Goal: Task Accomplishment & Management: Complete application form

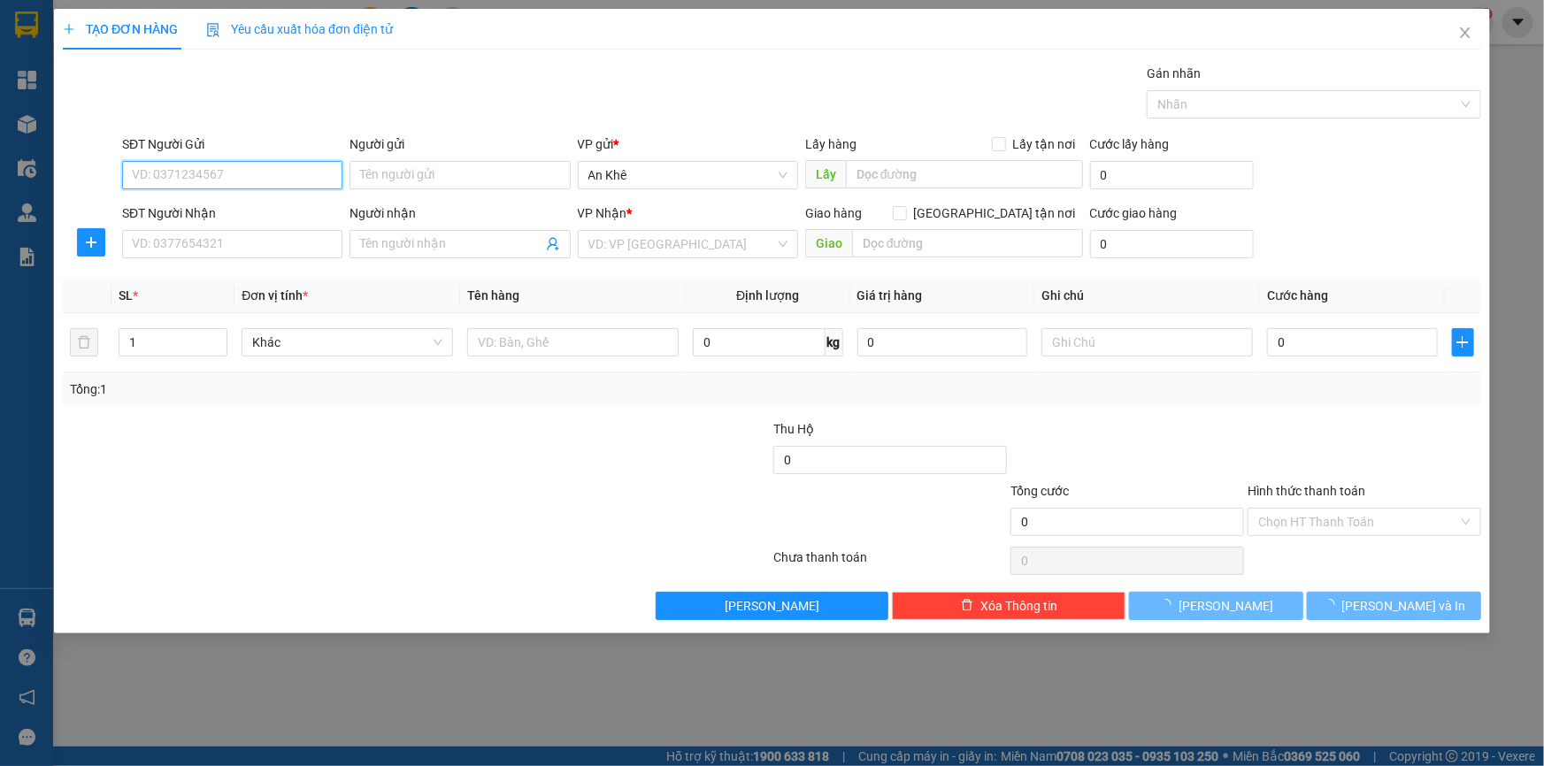
click at [279, 176] on input "SĐT Người Gửi" at bounding box center [232, 175] width 220 height 28
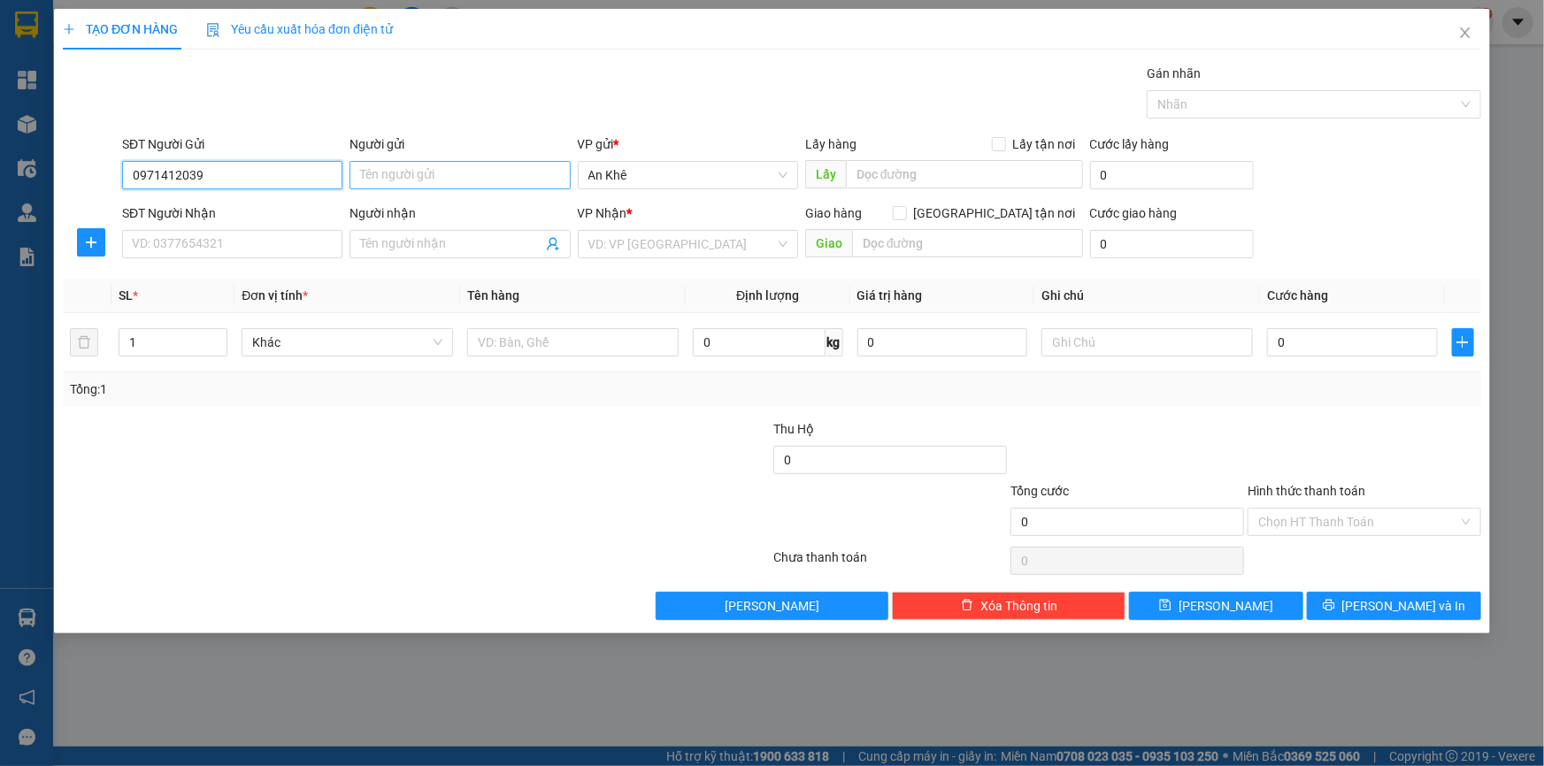
type input "0971412039"
click at [454, 177] on input "Người gửi" at bounding box center [460, 175] width 220 height 28
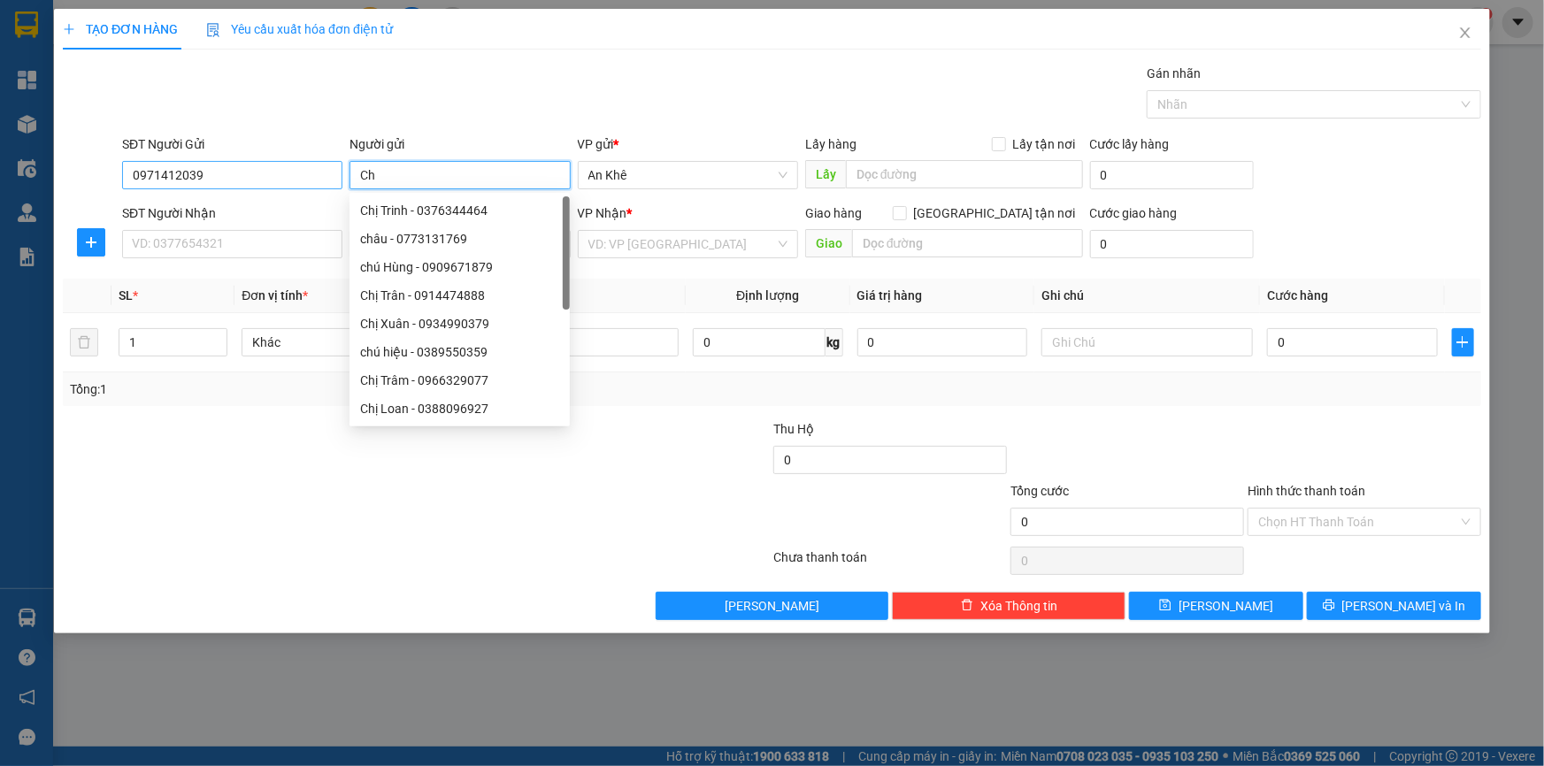
type input "Ch"
click at [239, 177] on input "0971412039" at bounding box center [232, 175] width 220 height 28
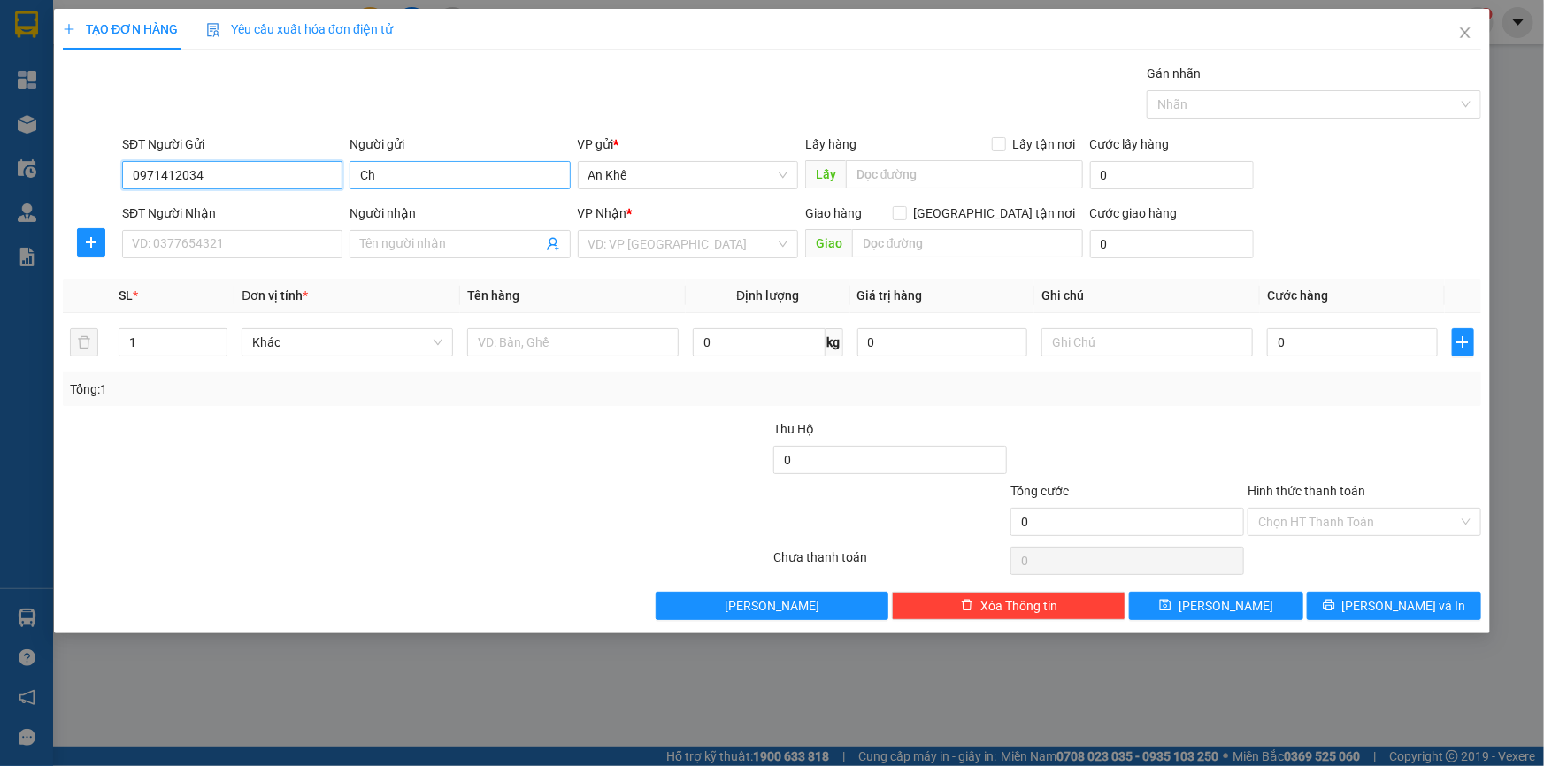
type input "0971412034"
click at [403, 176] on input "Ch" at bounding box center [460, 175] width 220 height 28
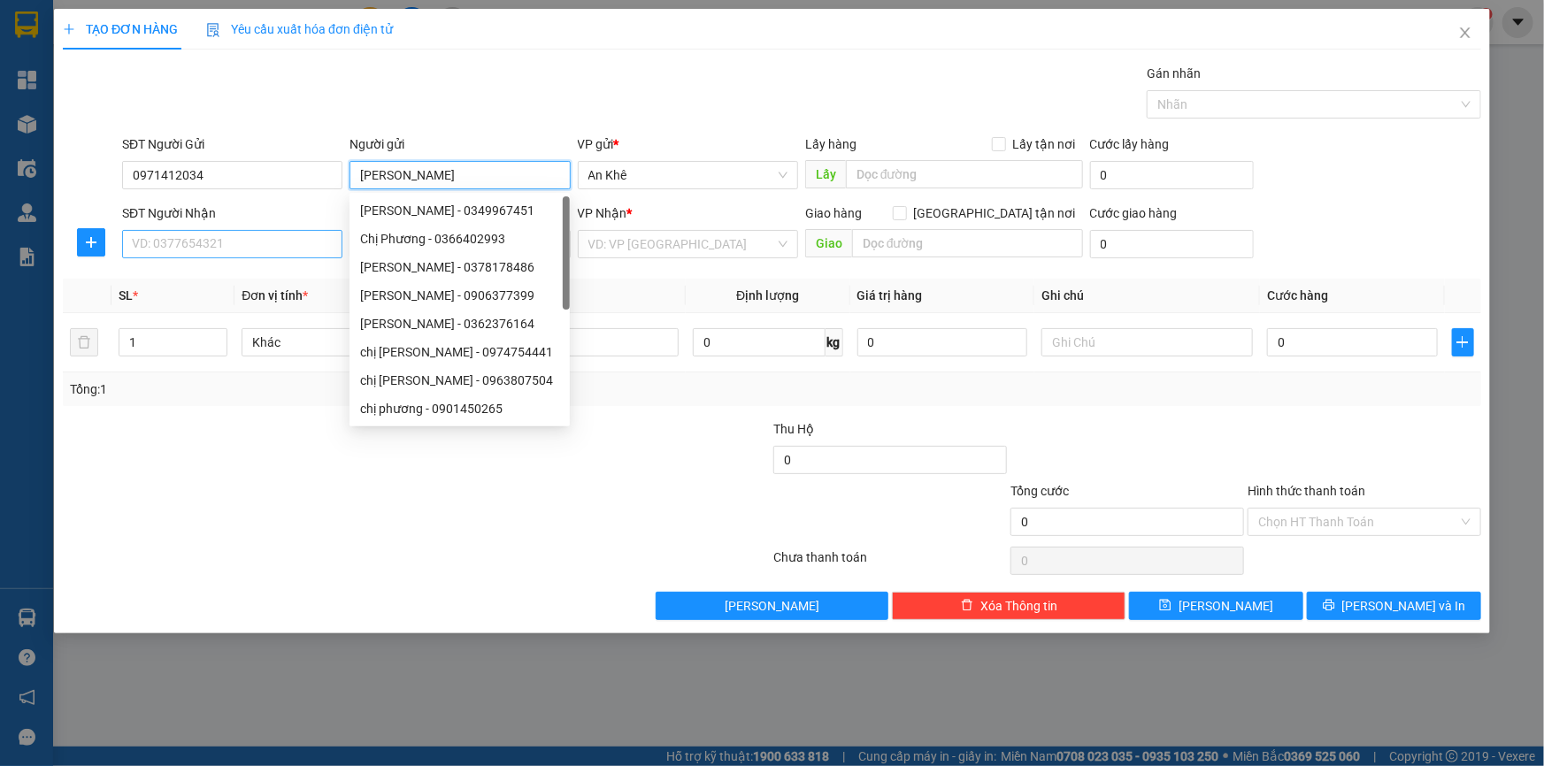
type input "[PERSON_NAME]"
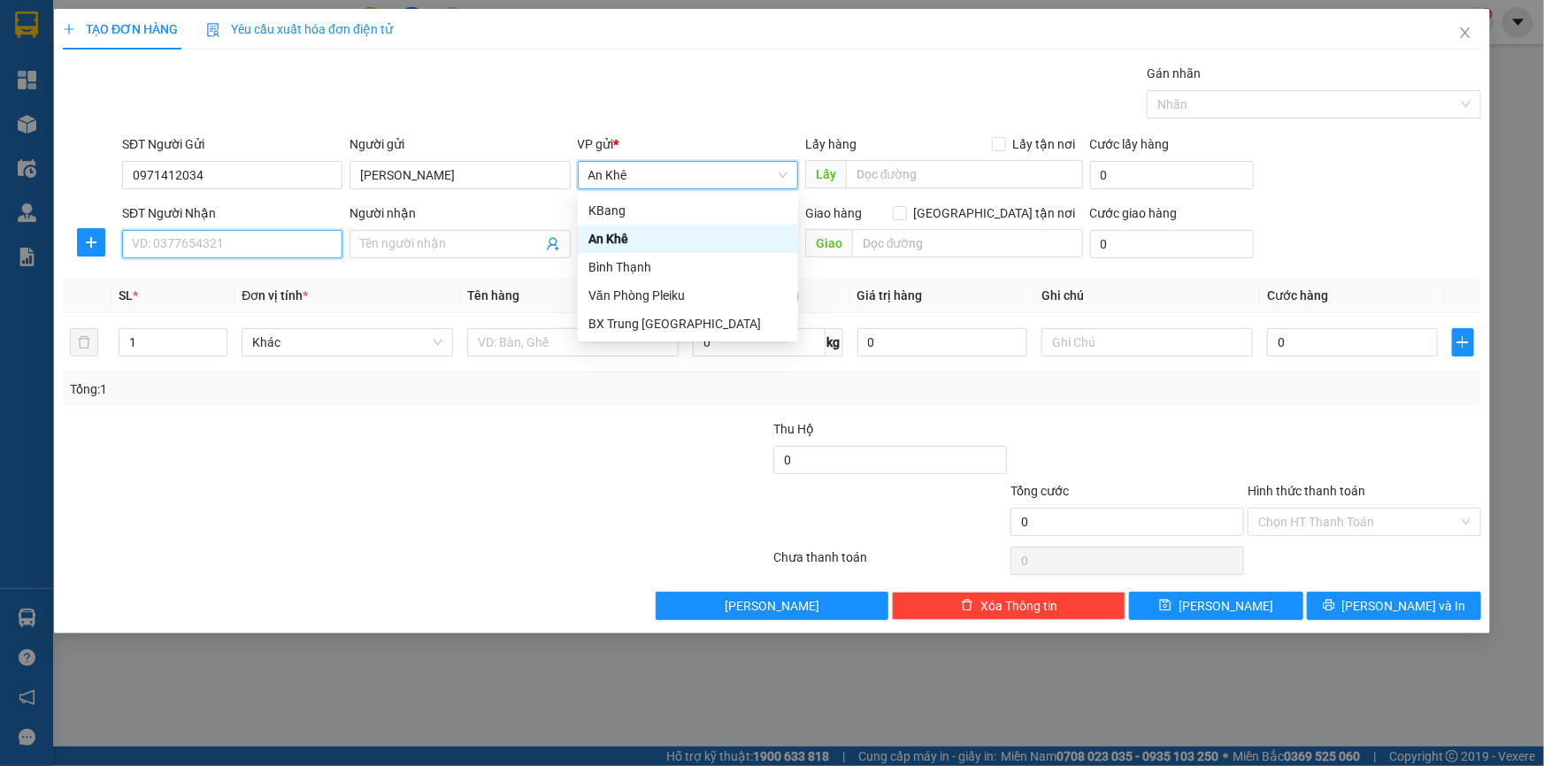
click at [233, 241] on input "SĐT Người Nhận" at bounding box center [232, 244] width 220 height 28
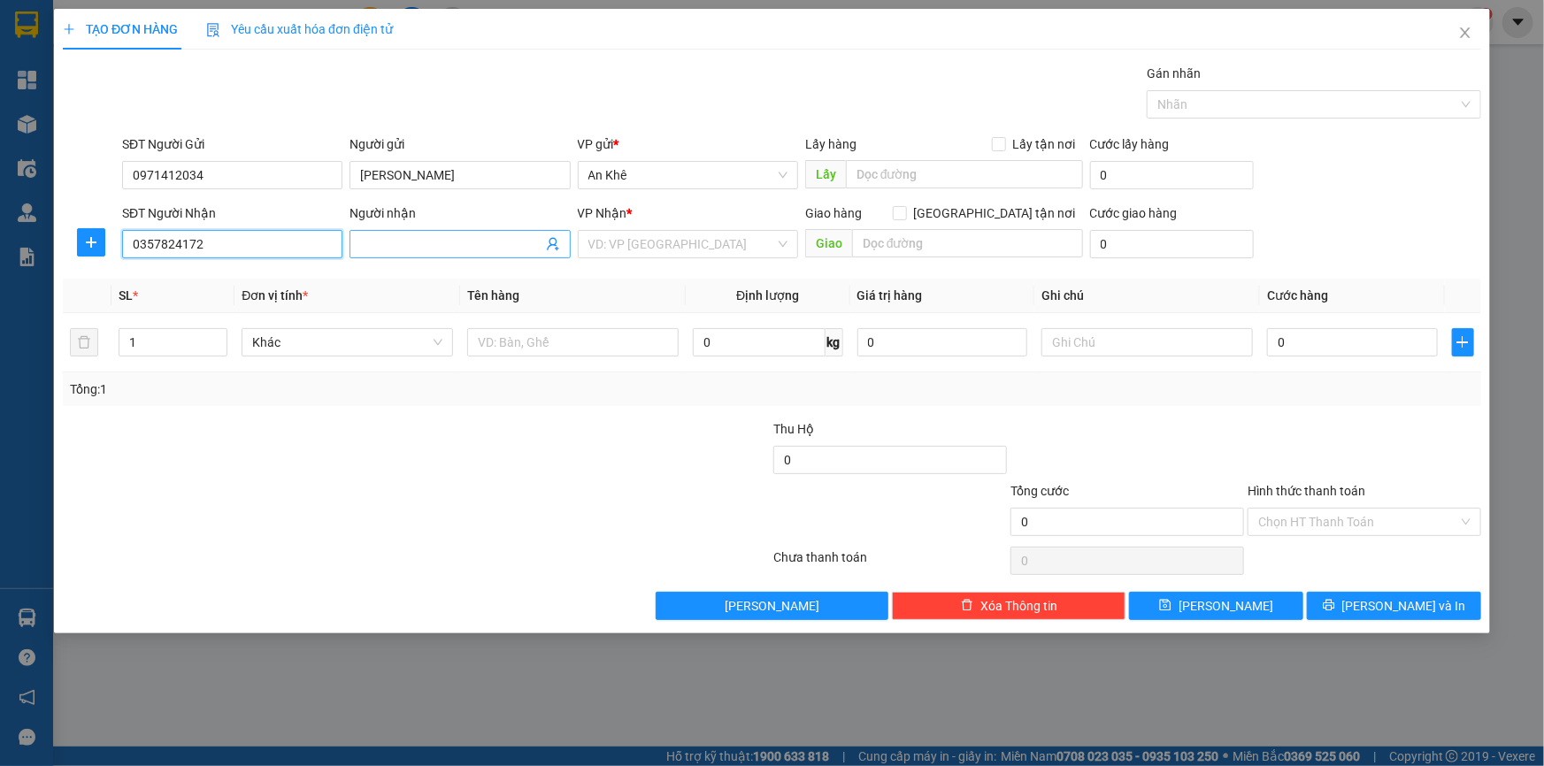
type input "0357824172"
click at [380, 246] on input "Người nhận" at bounding box center [450, 243] width 181 height 19
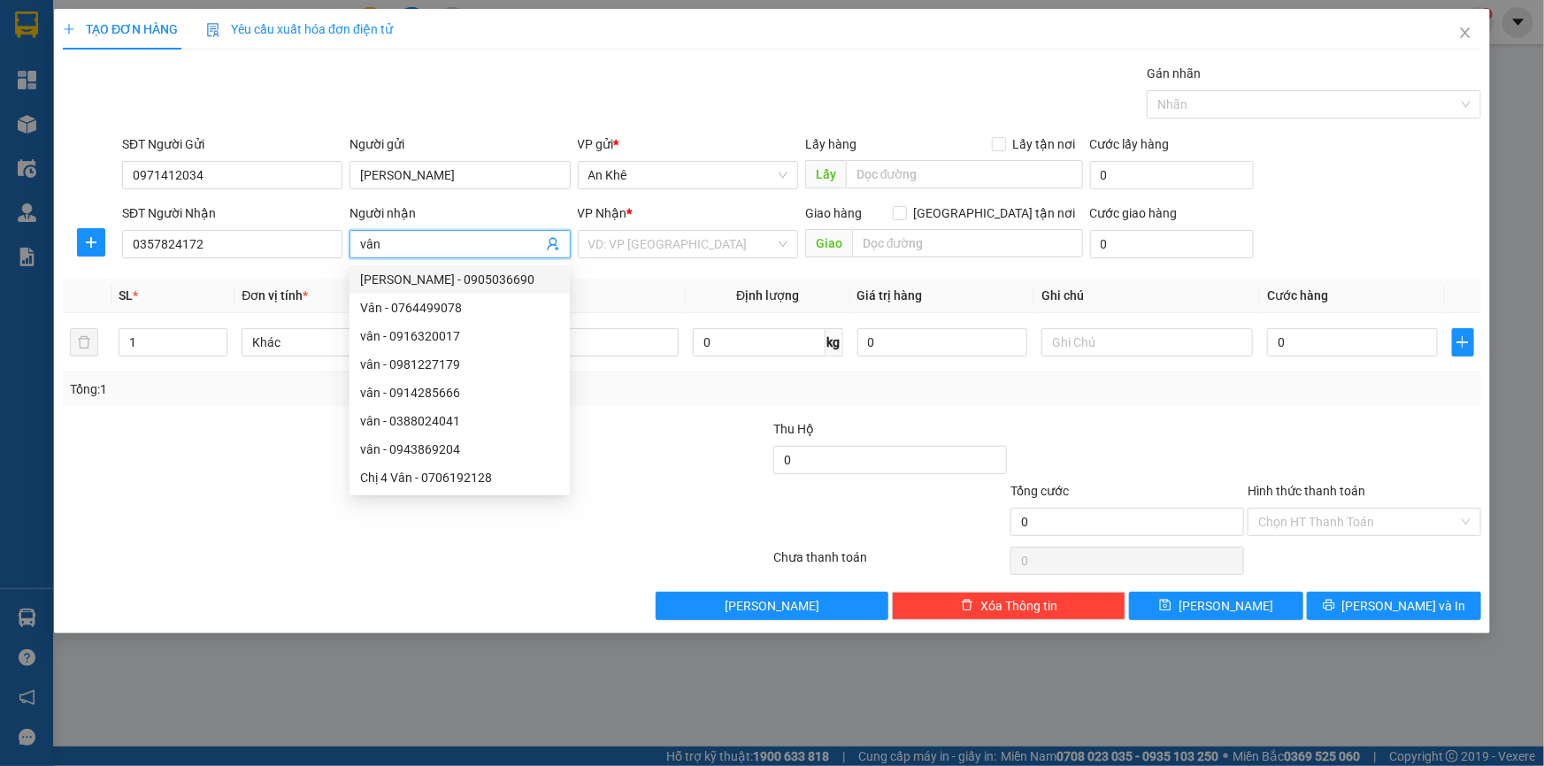
drag, startPoint x: 364, startPoint y: 240, endPoint x: 348, endPoint y: 241, distance: 16.0
click at [348, 241] on div "Người nhận vân" at bounding box center [459, 235] width 227 height 62
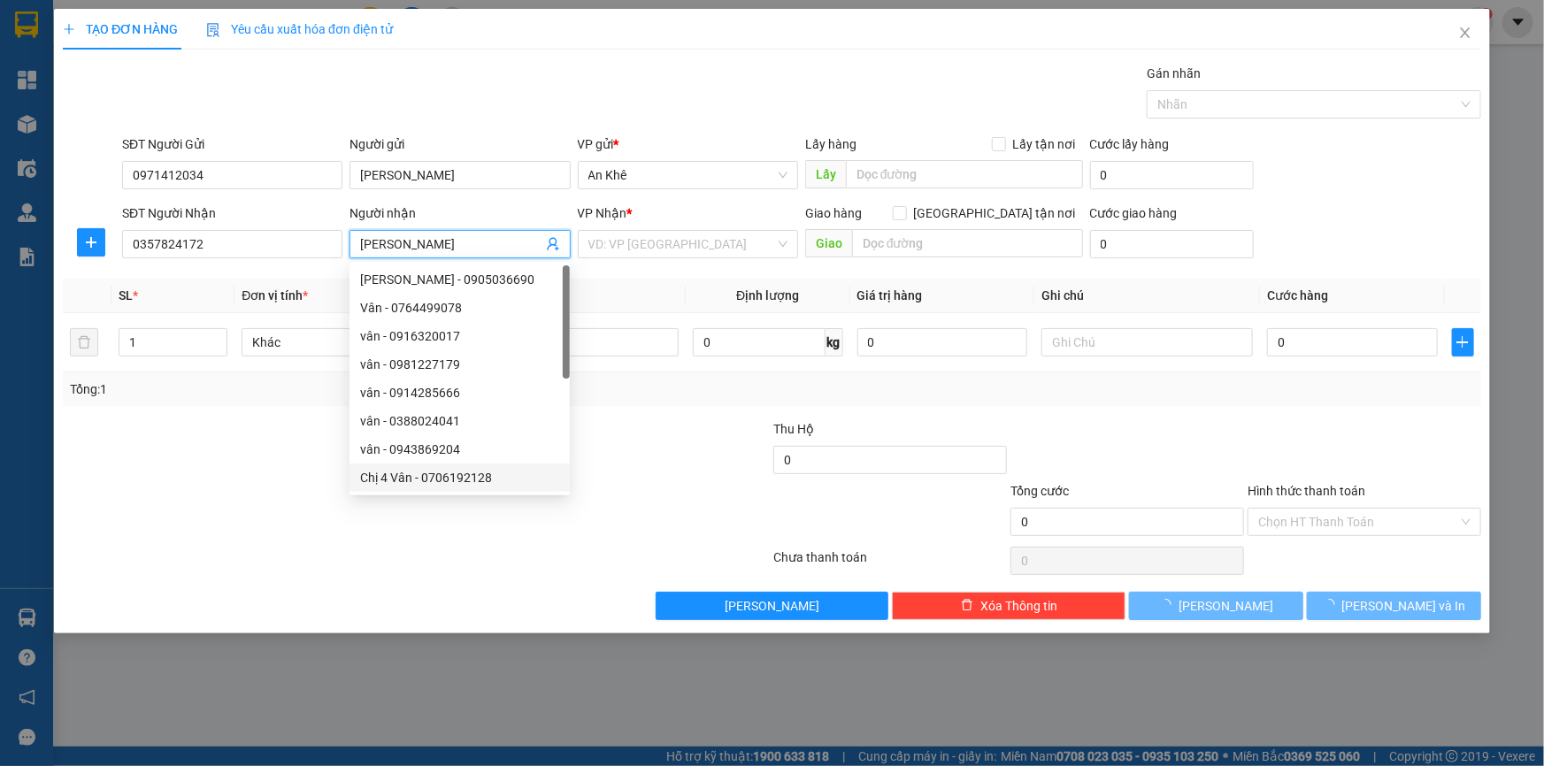
type input "[PERSON_NAME]"
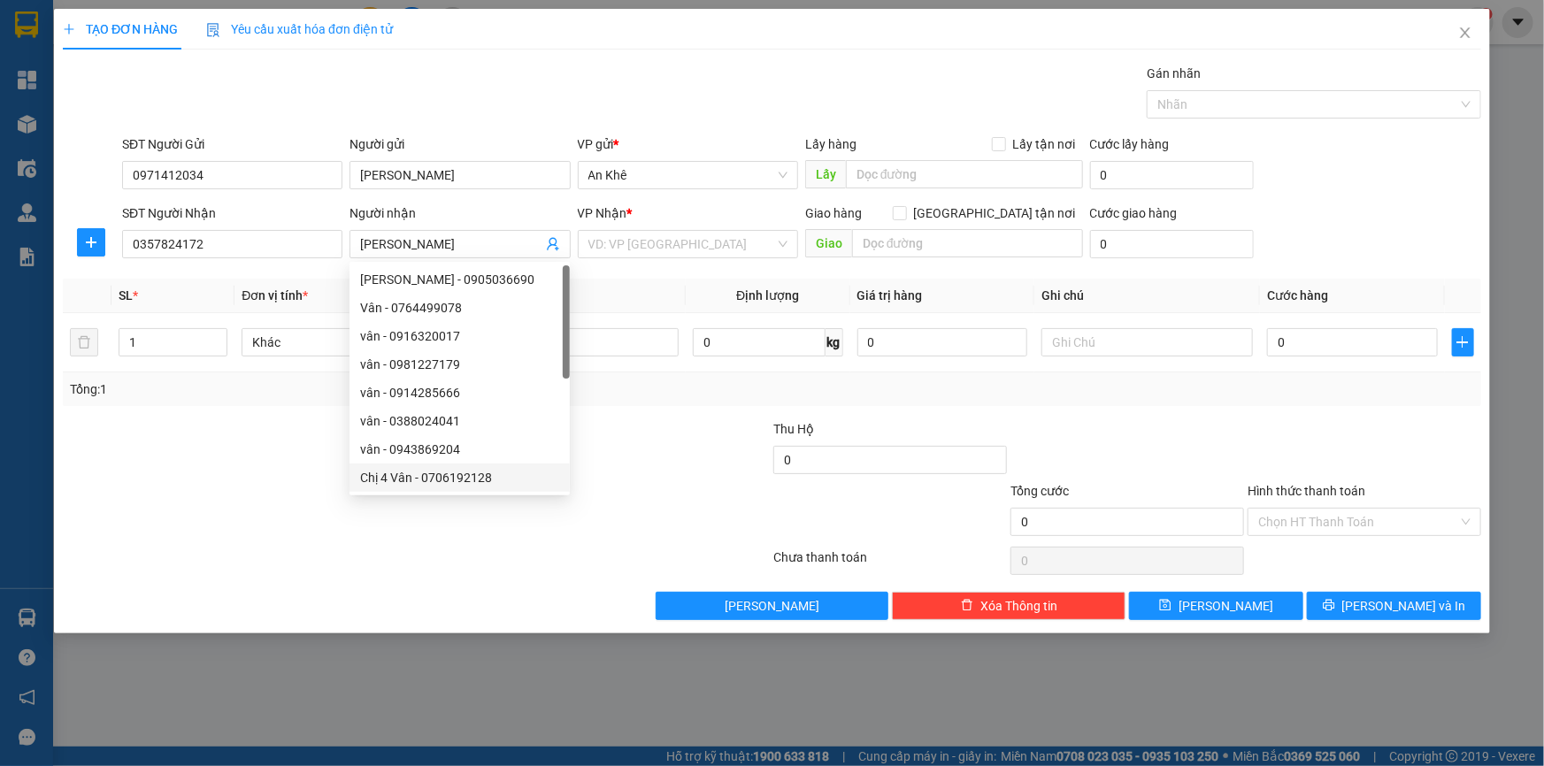
click at [465, 636] on div "TẠO ĐƠN HÀNG Yêu cầu xuất hóa đơn điện tử Transit Pickup Surcharge Ids Transit …" at bounding box center [772, 383] width 1544 height 766
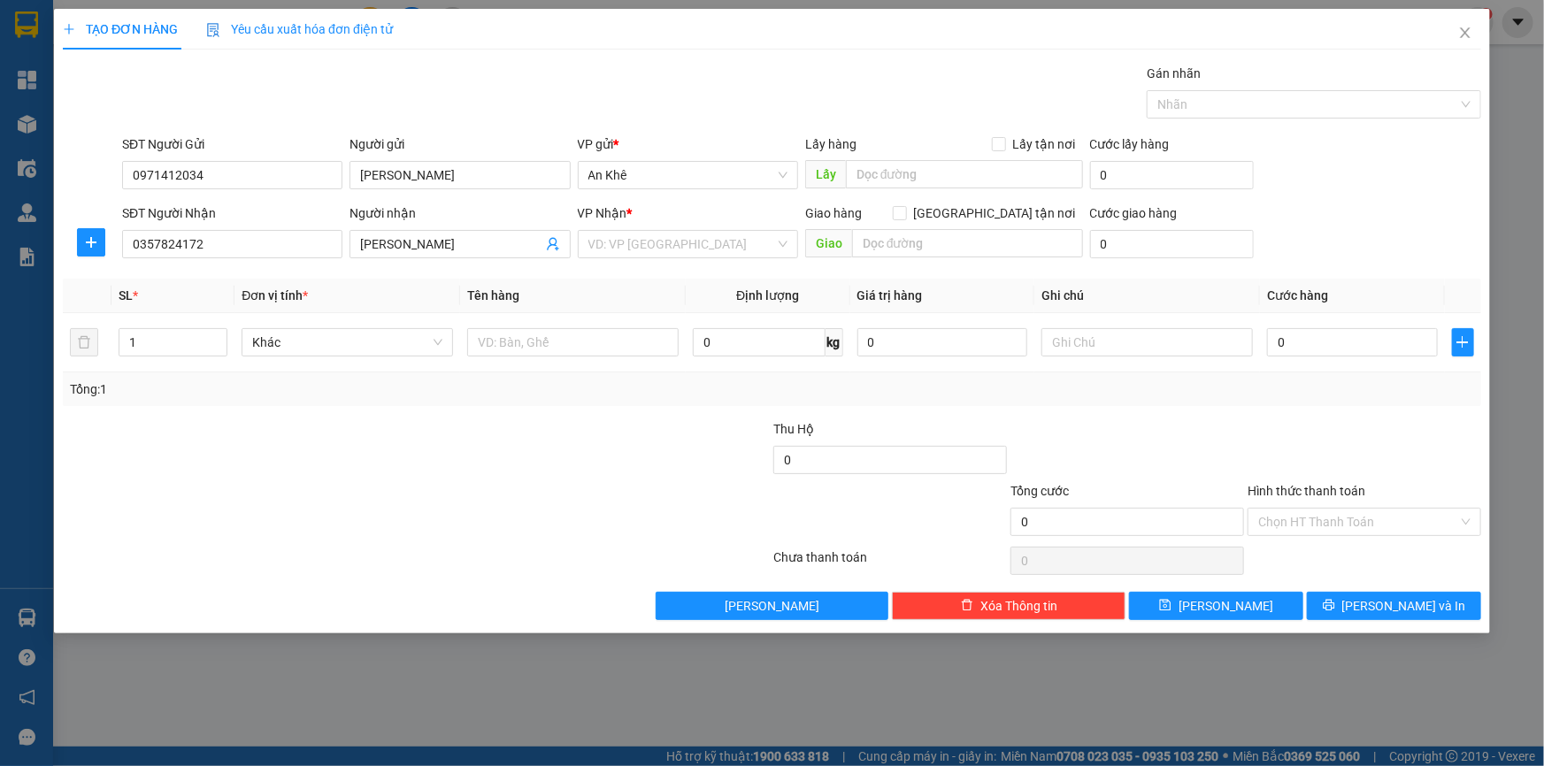
click at [318, 493] on div at bounding box center [298, 512] width 474 height 62
click at [217, 330] on span "Increase Value" at bounding box center [216, 337] width 19 height 16
type input "3"
click at [217, 330] on span "Increase Value" at bounding box center [216, 337] width 19 height 16
click at [435, 342] on span "Khác" at bounding box center [347, 342] width 190 height 27
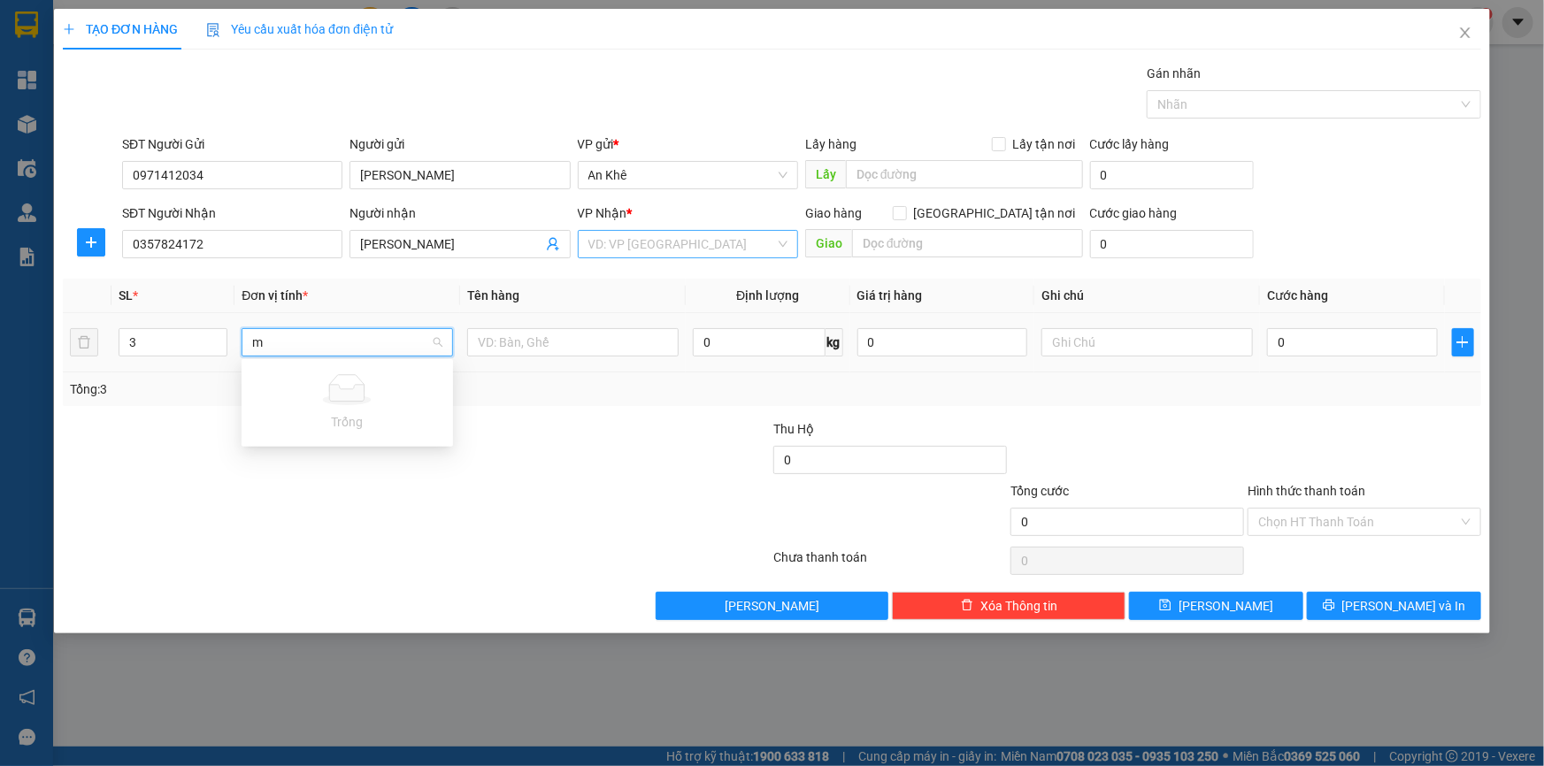
click at [781, 241] on div "VD: VP [GEOGRAPHIC_DATA]" at bounding box center [688, 244] width 220 height 28
type input "m"
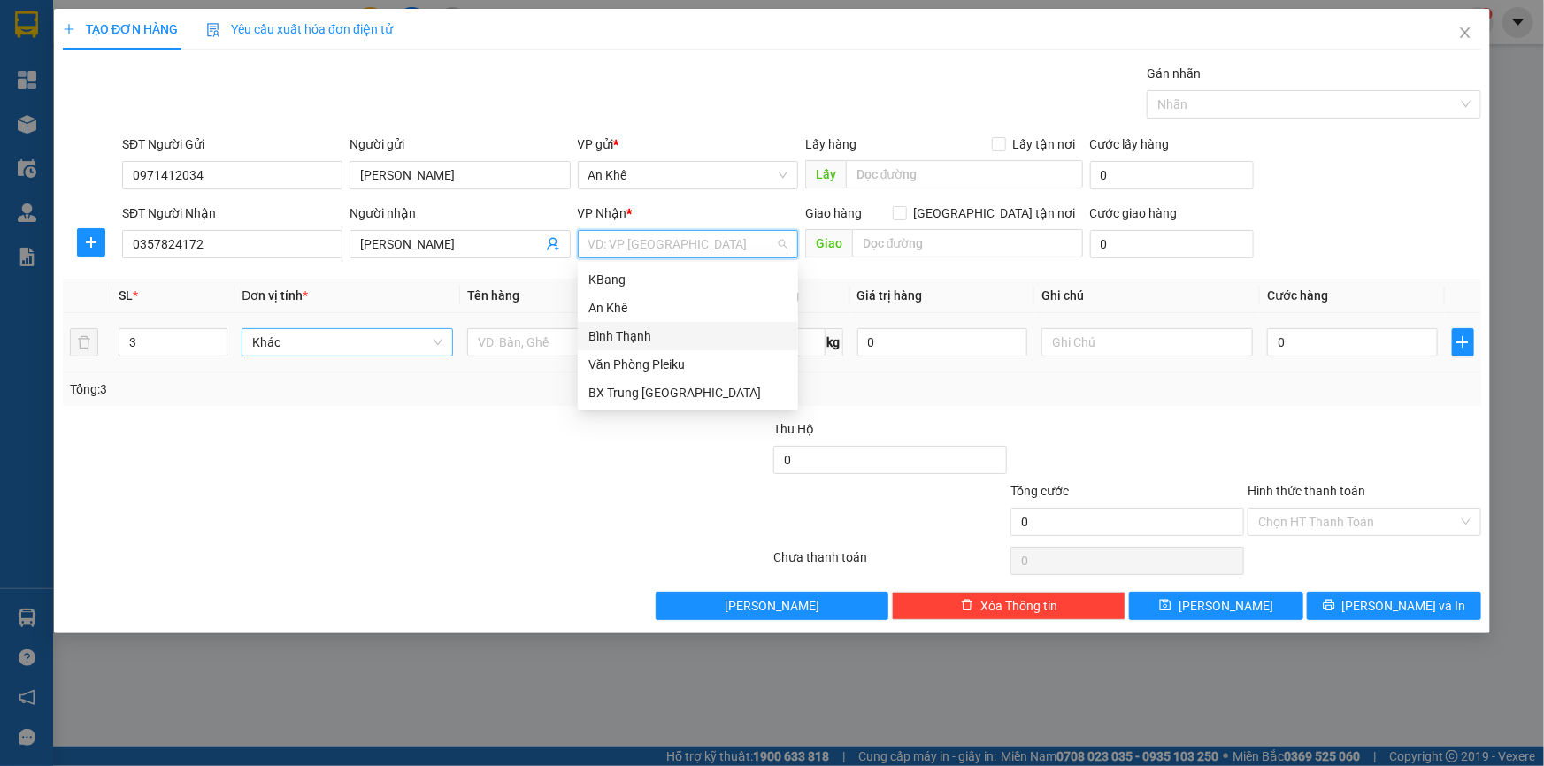
click at [647, 337] on div "Bình Thạnh" at bounding box center [687, 336] width 199 height 19
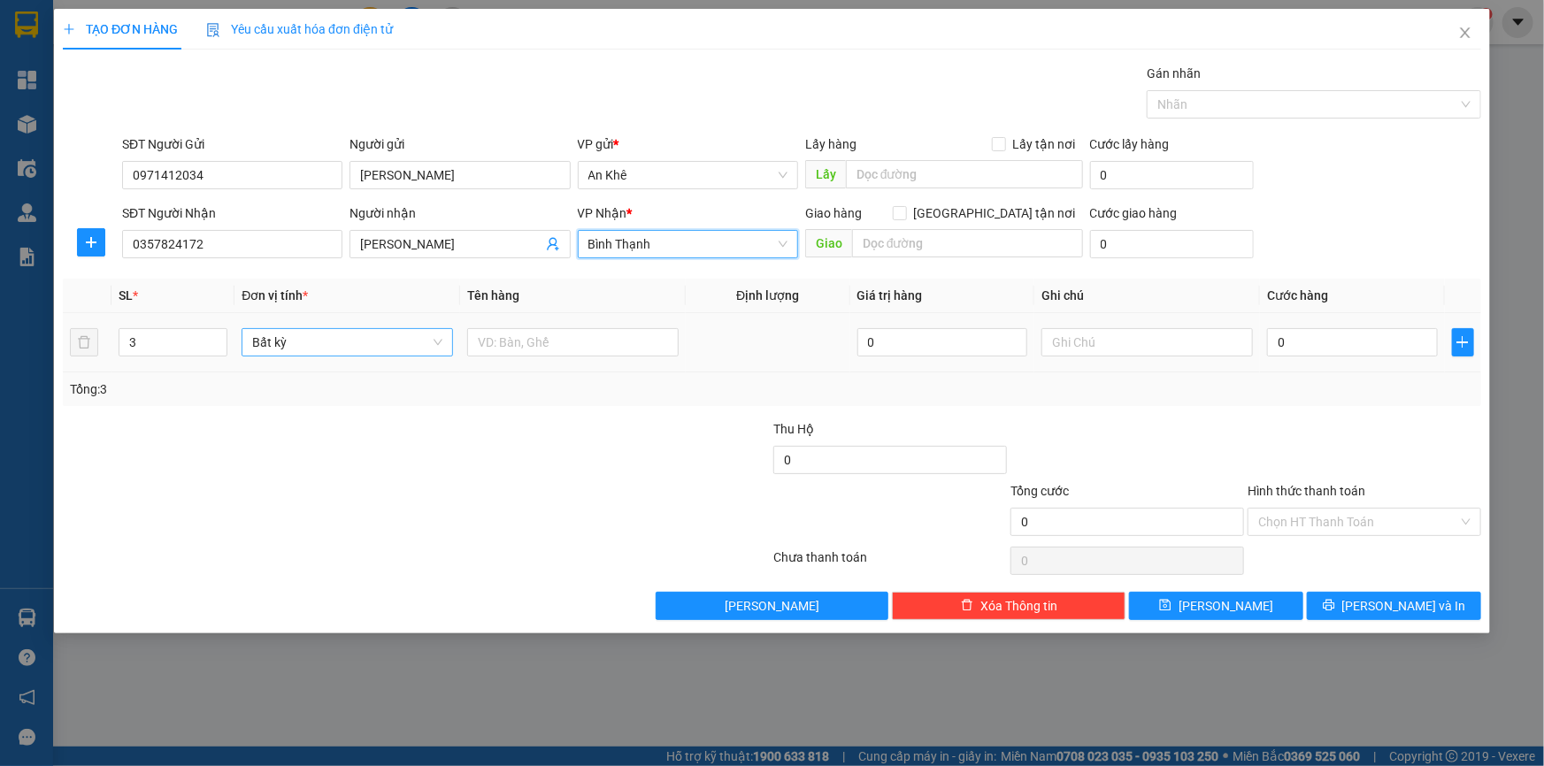
click at [446, 345] on div "Bất kỳ" at bounding box center [347, 342] width 211 height 28
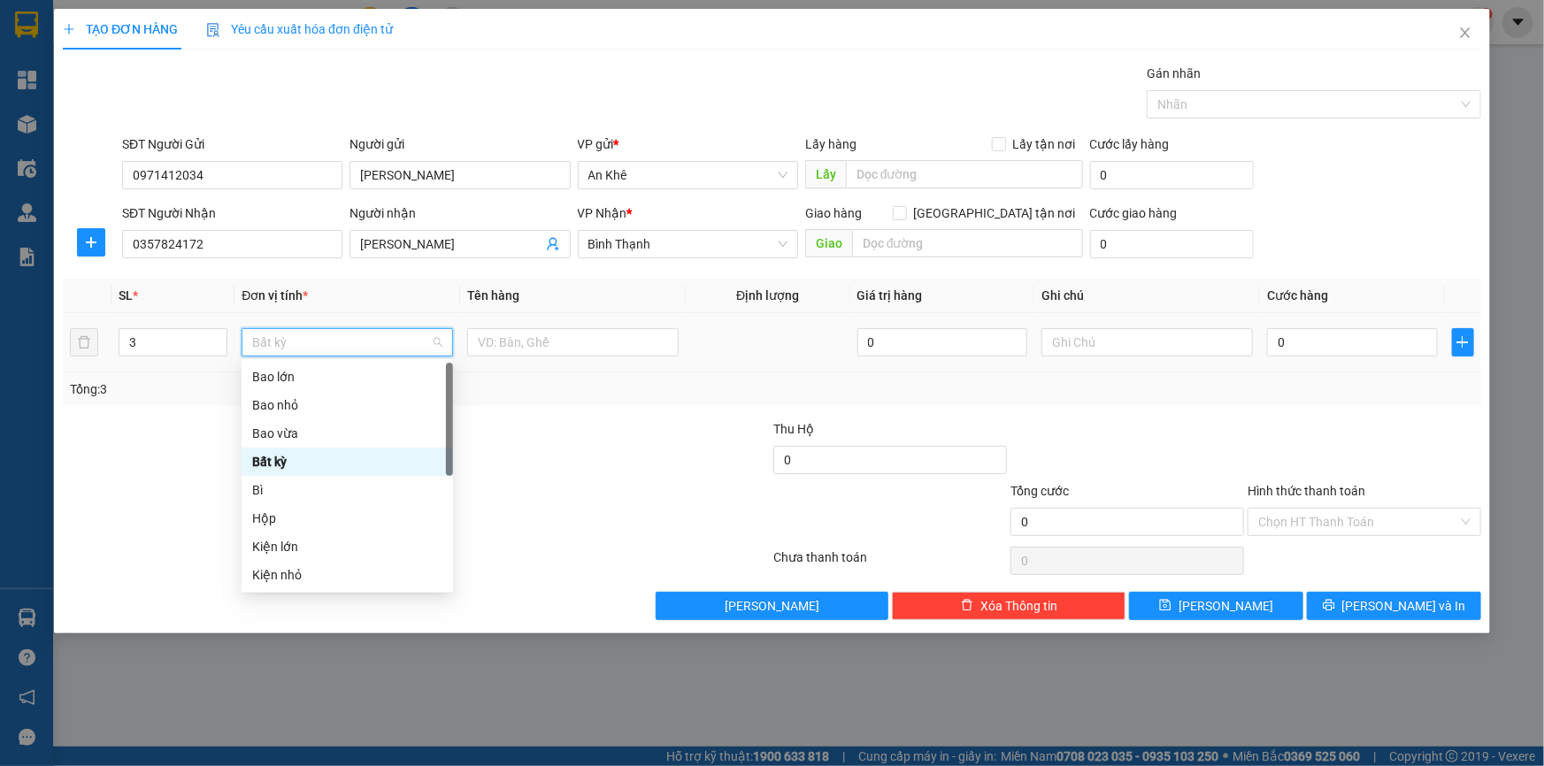
type input "m"
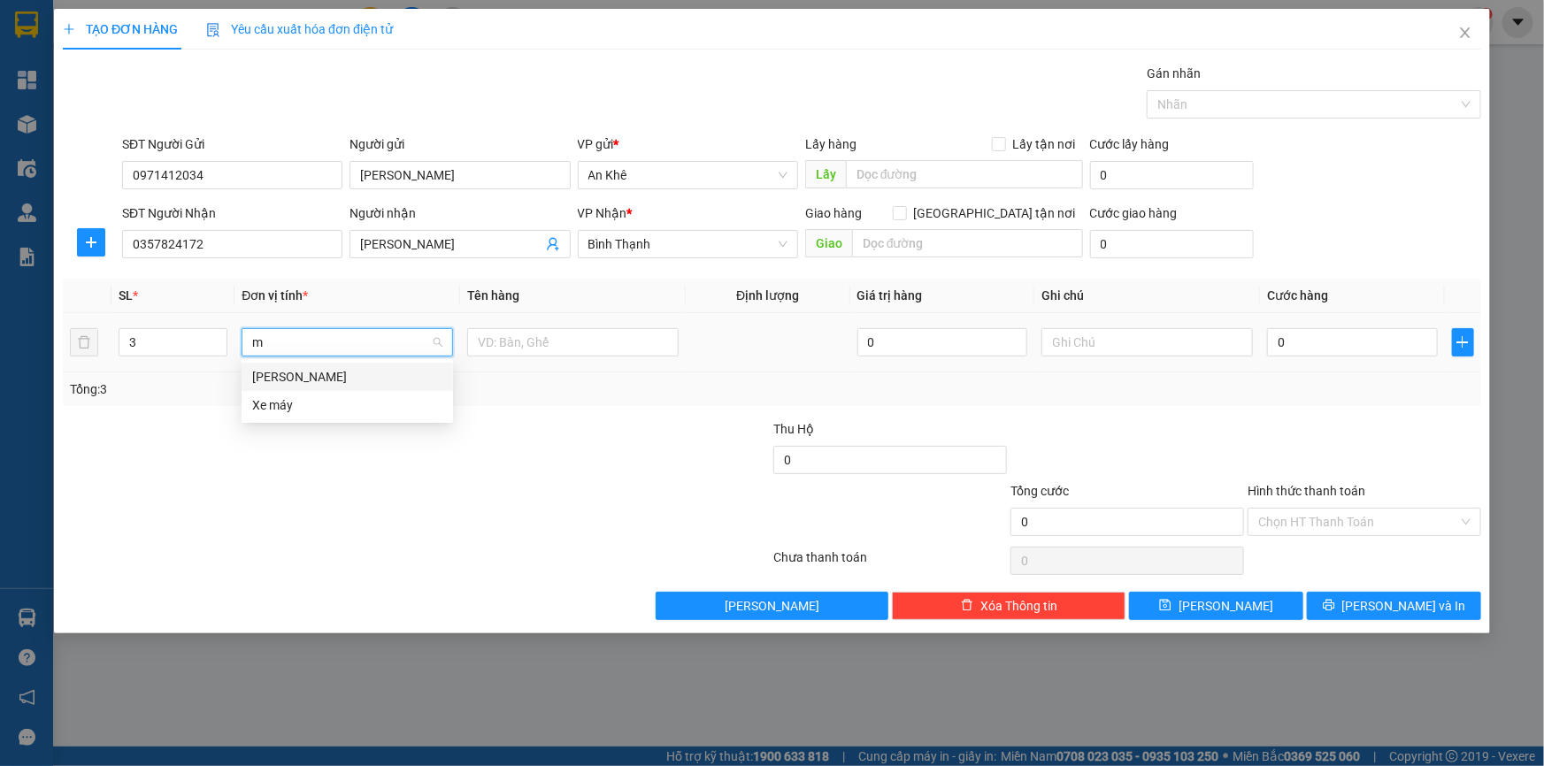
click at [363, 370] on div "[PERSON_NAME]" at bounding box center [347, 376] width 190 height 19
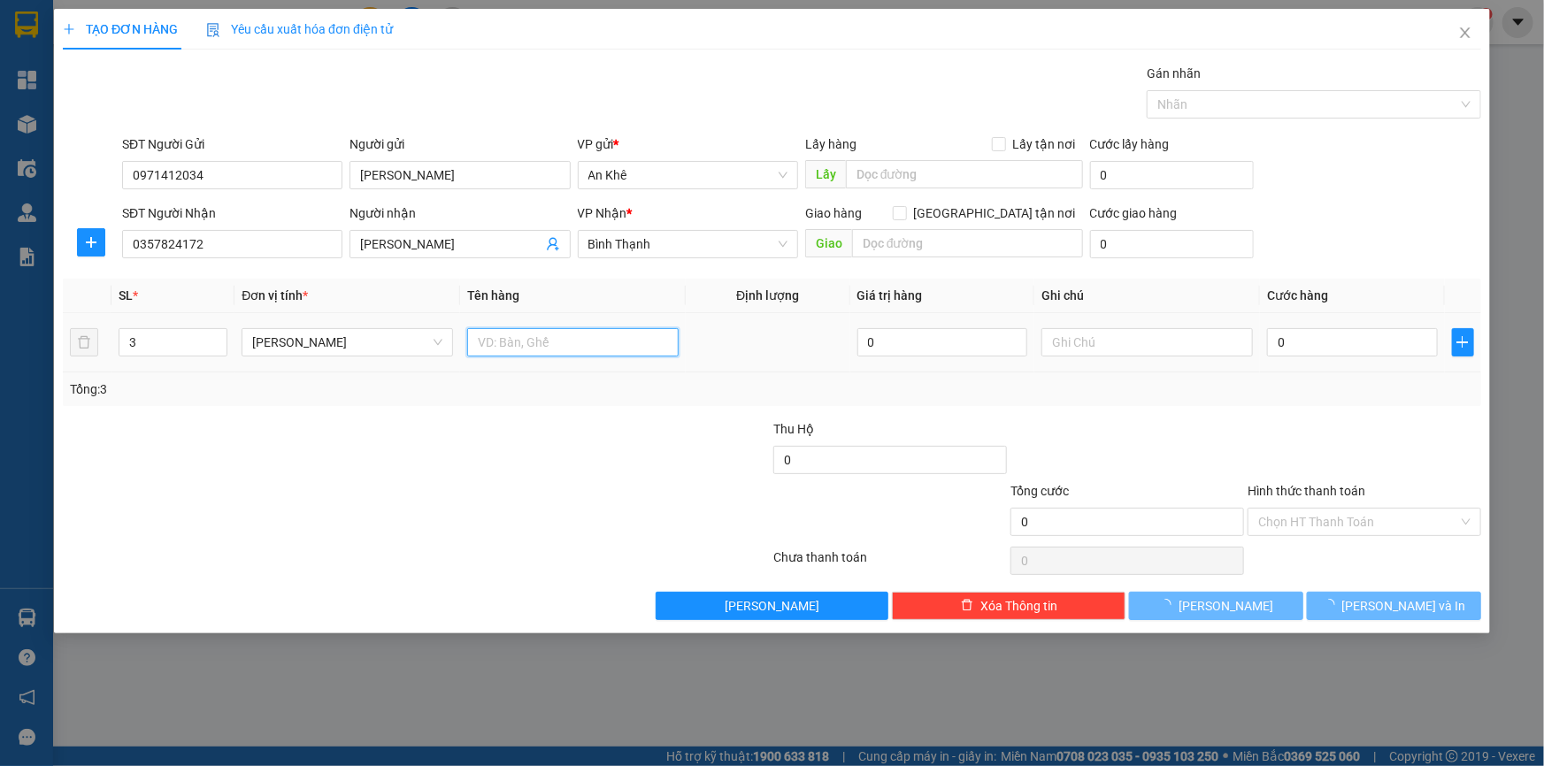
click at [583, 339] on input "text" at bounding box center [572, 342] width 211 height 28
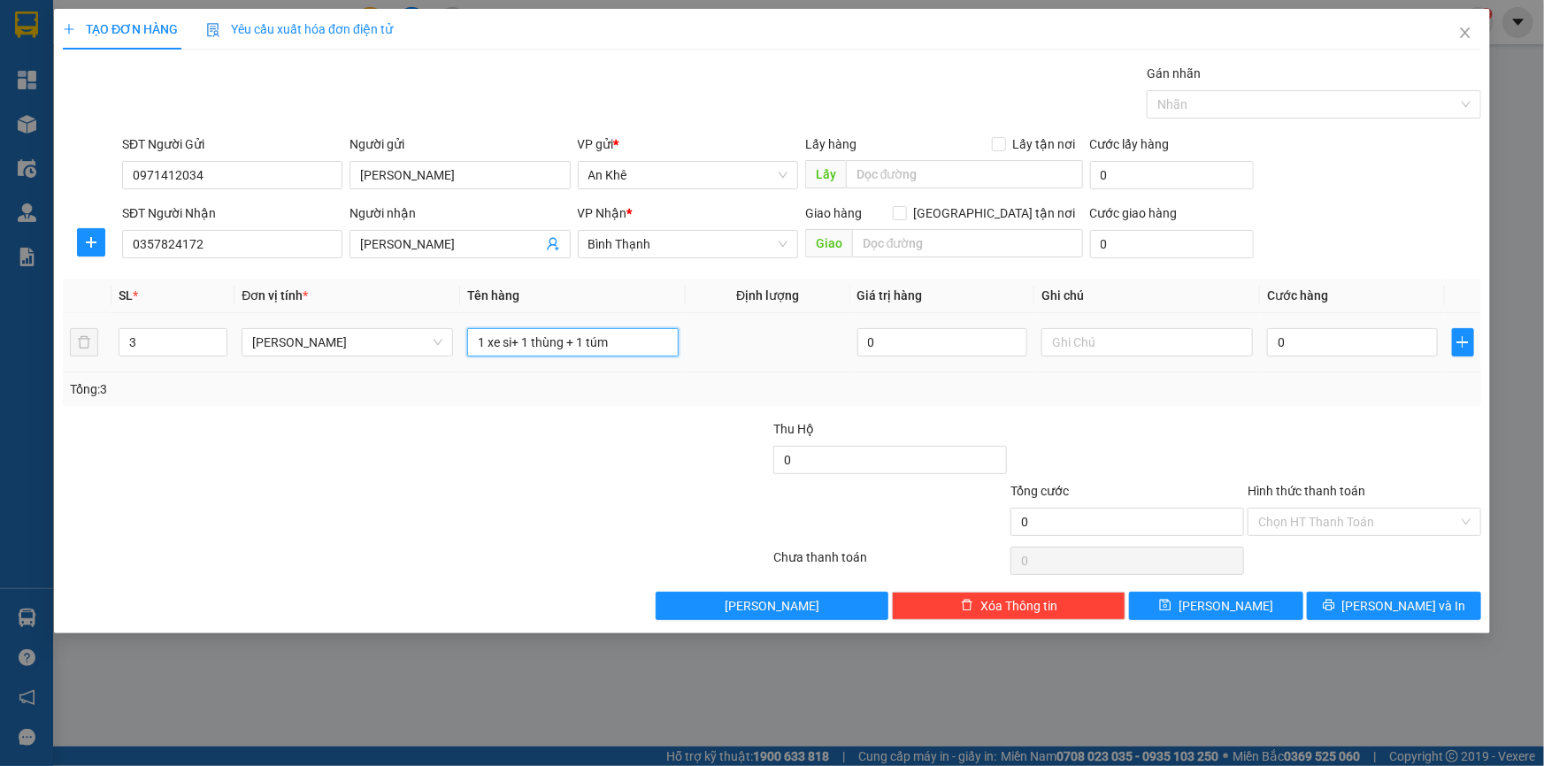
type input "1 xe si+ 1 thùng + 1 túm"
click at [1148, 345] on input "text" at bounding box center [1146, 342] width 211 height 28
type input "81F-00719"
click at [1342, 346] on input "0" at bounding box center [1352, 342] width 171 height 28
type input "4"
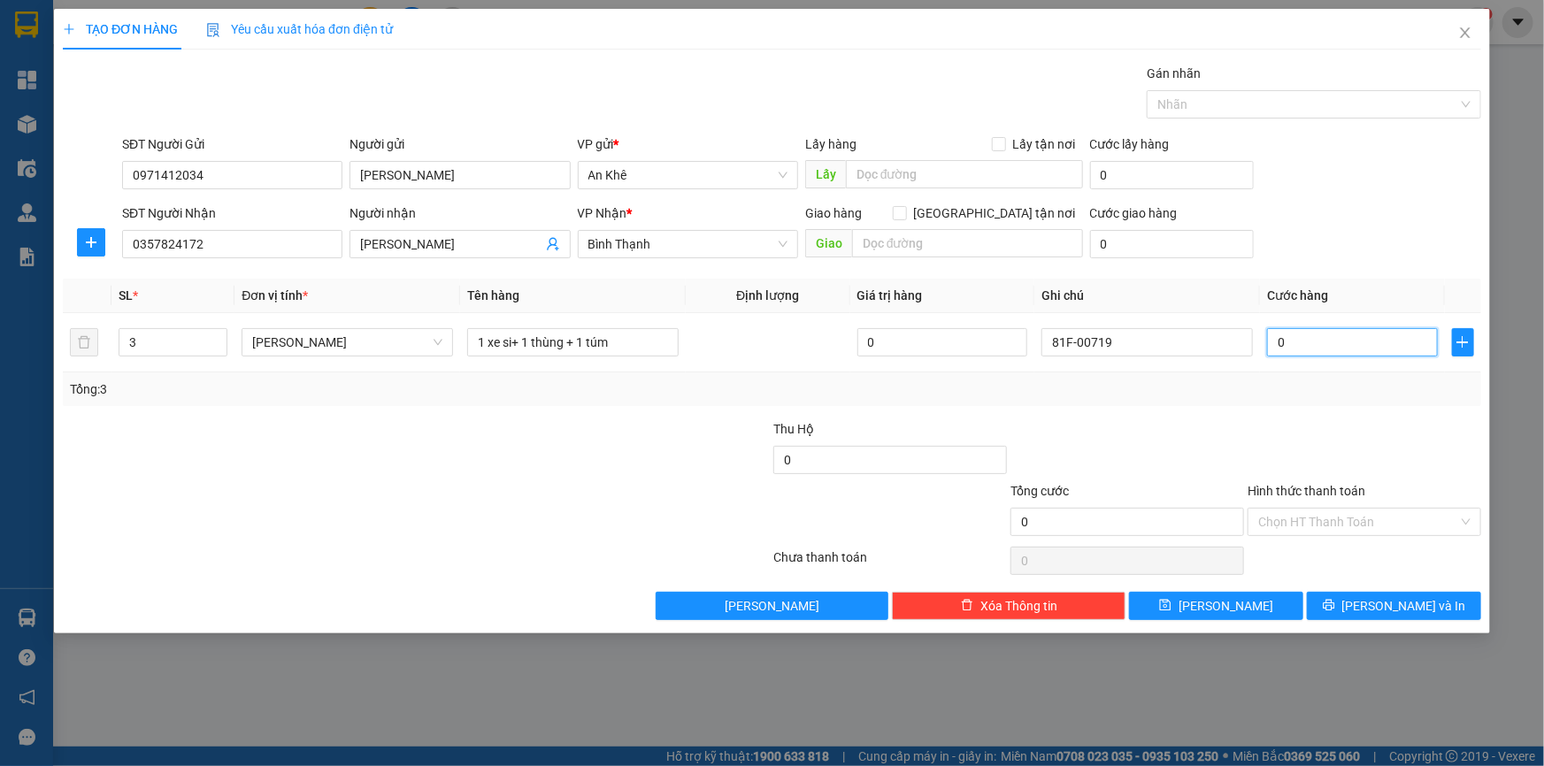
type input "4"
type input "48"
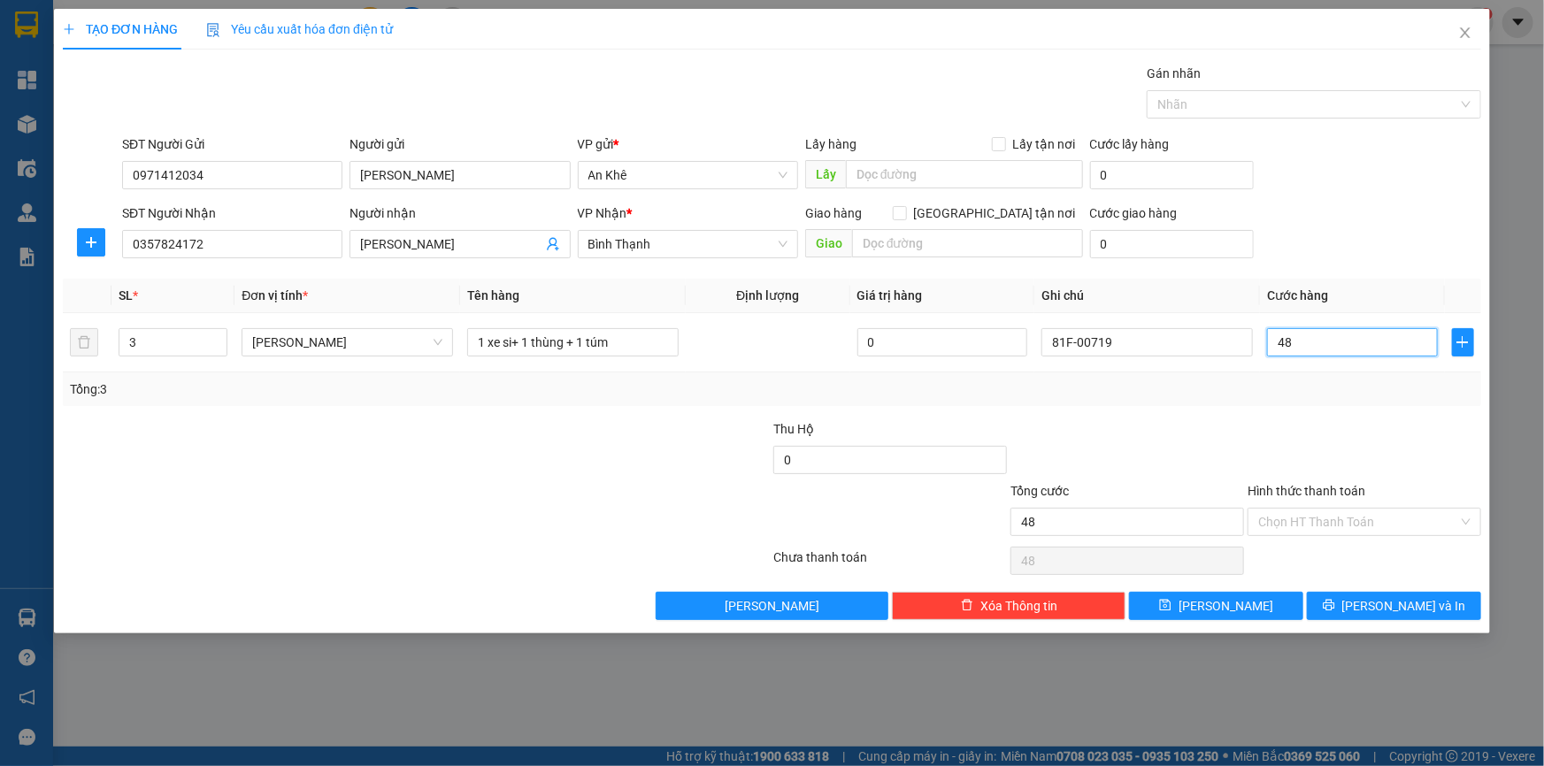
type input "480"
type input "4.800"
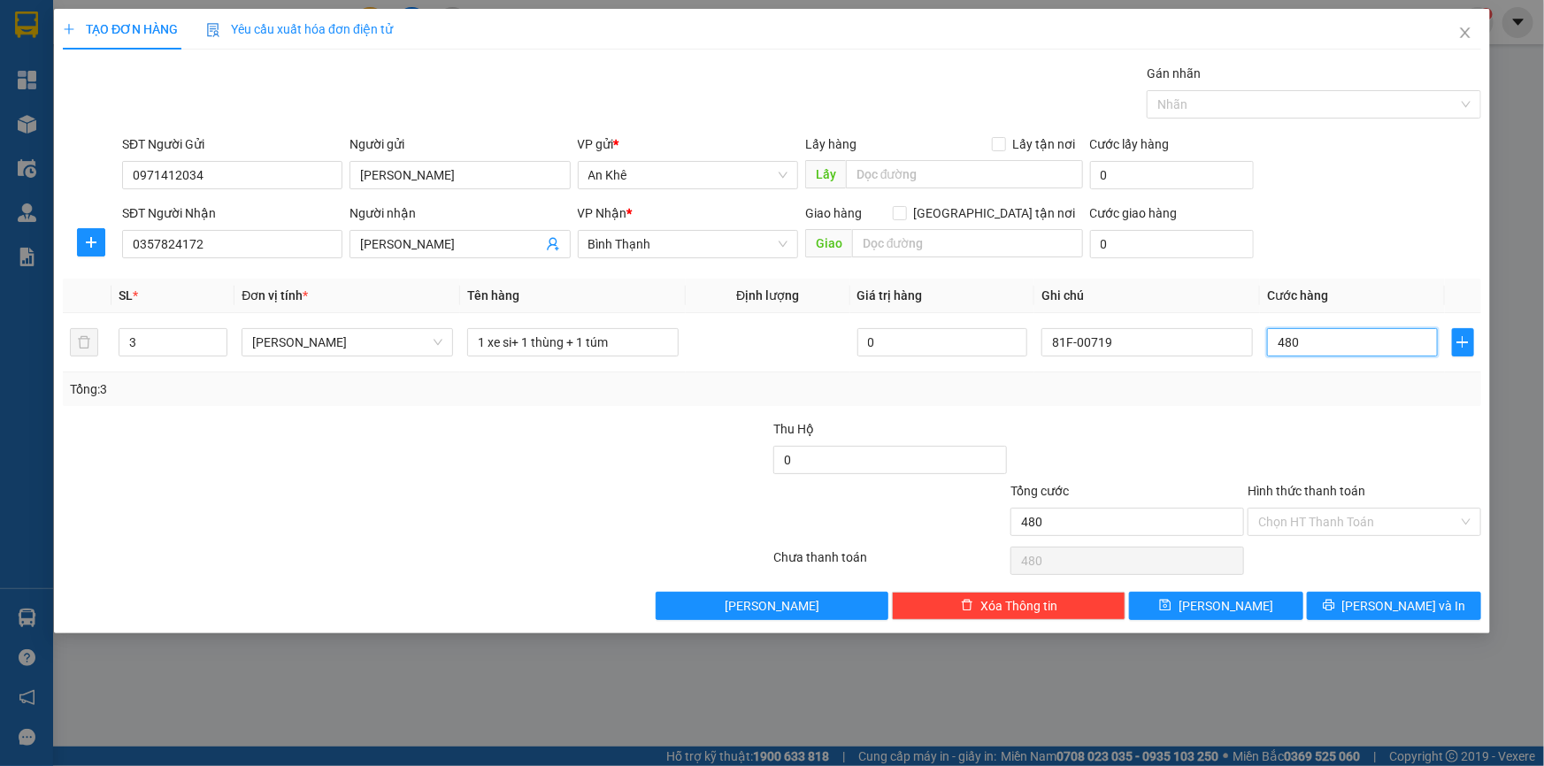
type input "4.800"
type input "48.000"
type input "480.000"
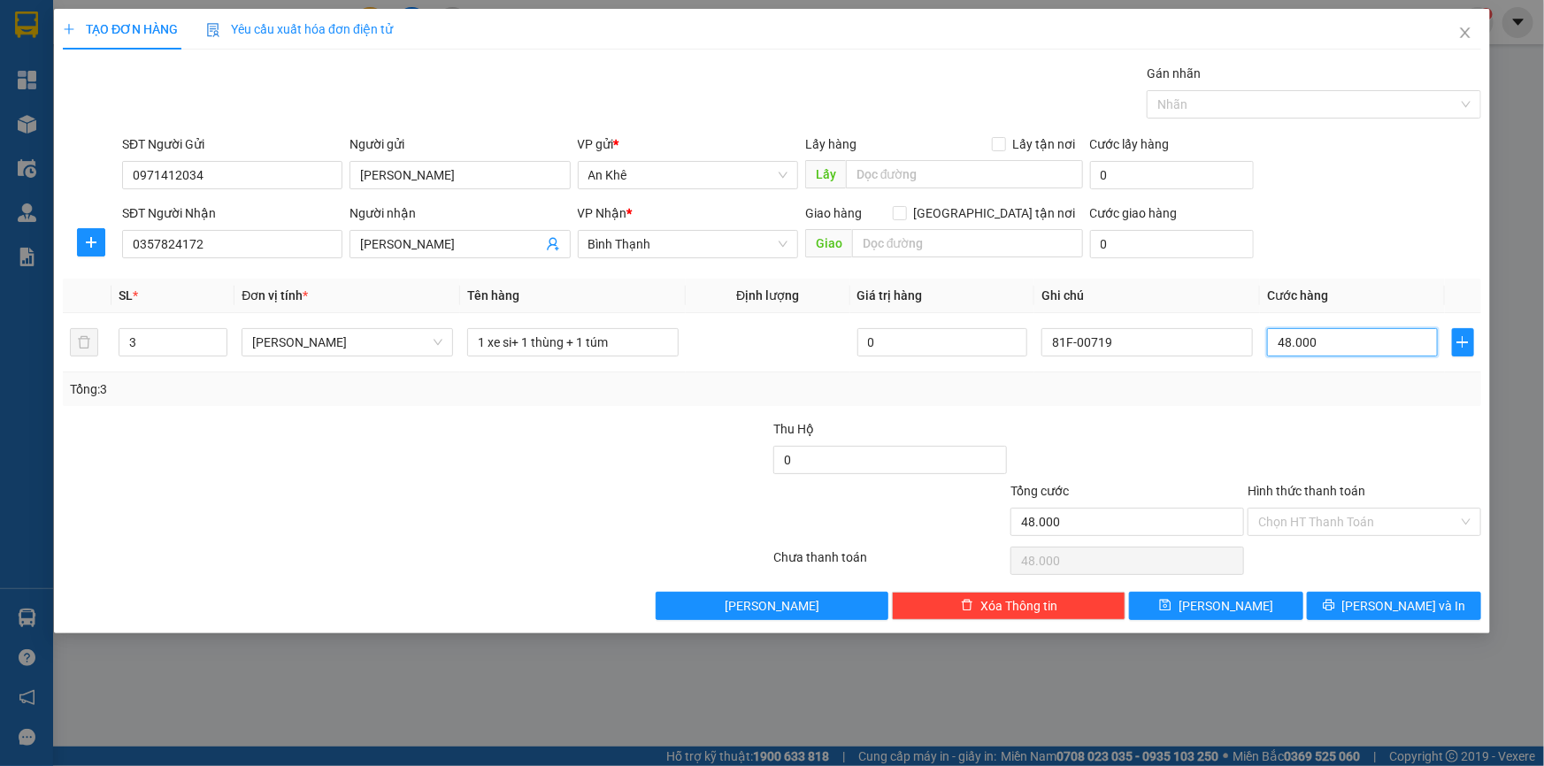
type input "480.000"
click at [1283, 518] on input "Hình thức thanh toán" at bounding box center [1358, 522] width 200 height 27
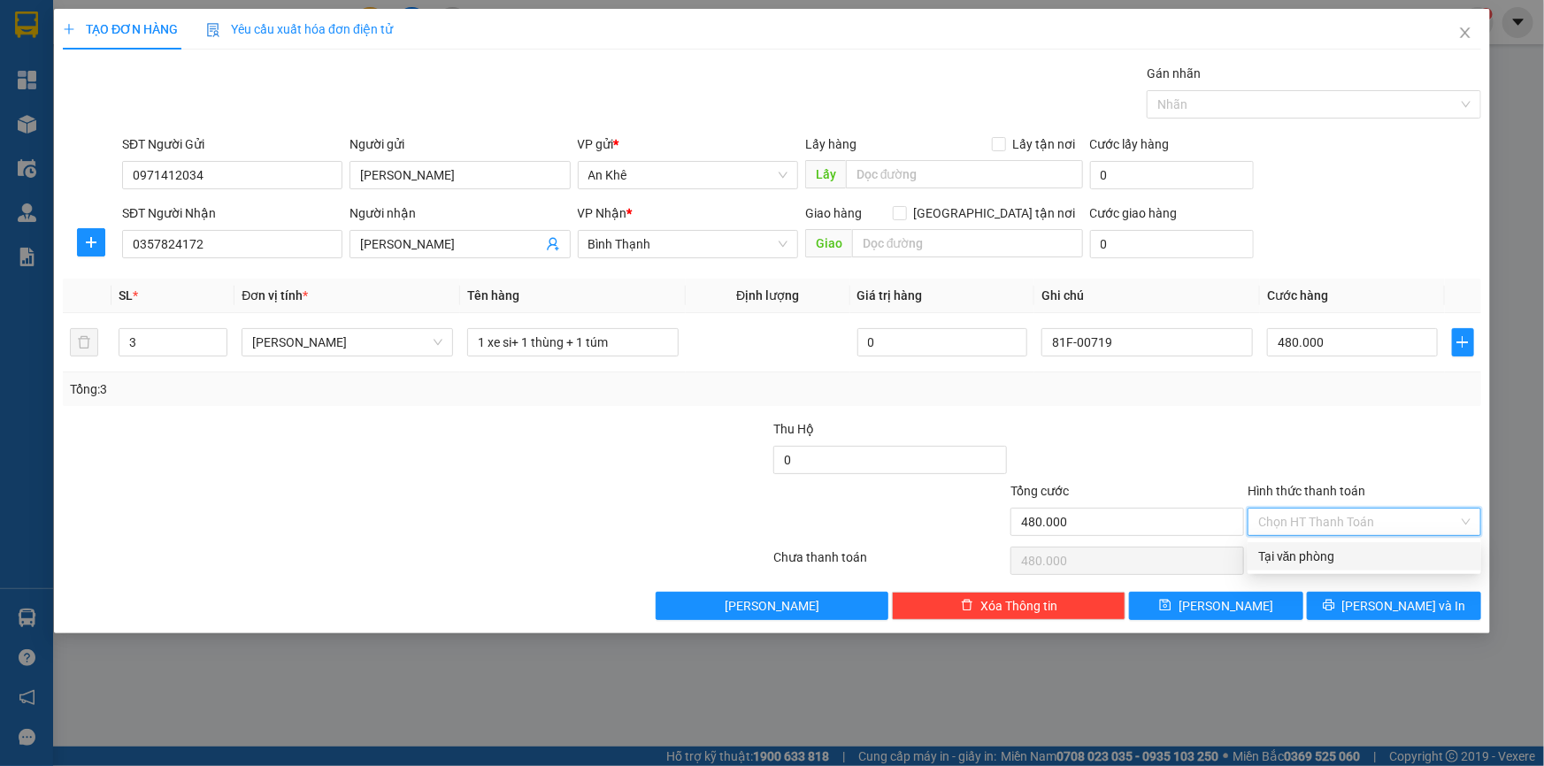
click at [1284, 551] on div "Tại văn phòng" at bounding box center [1364, 556] width 212 height 19
type input "0"
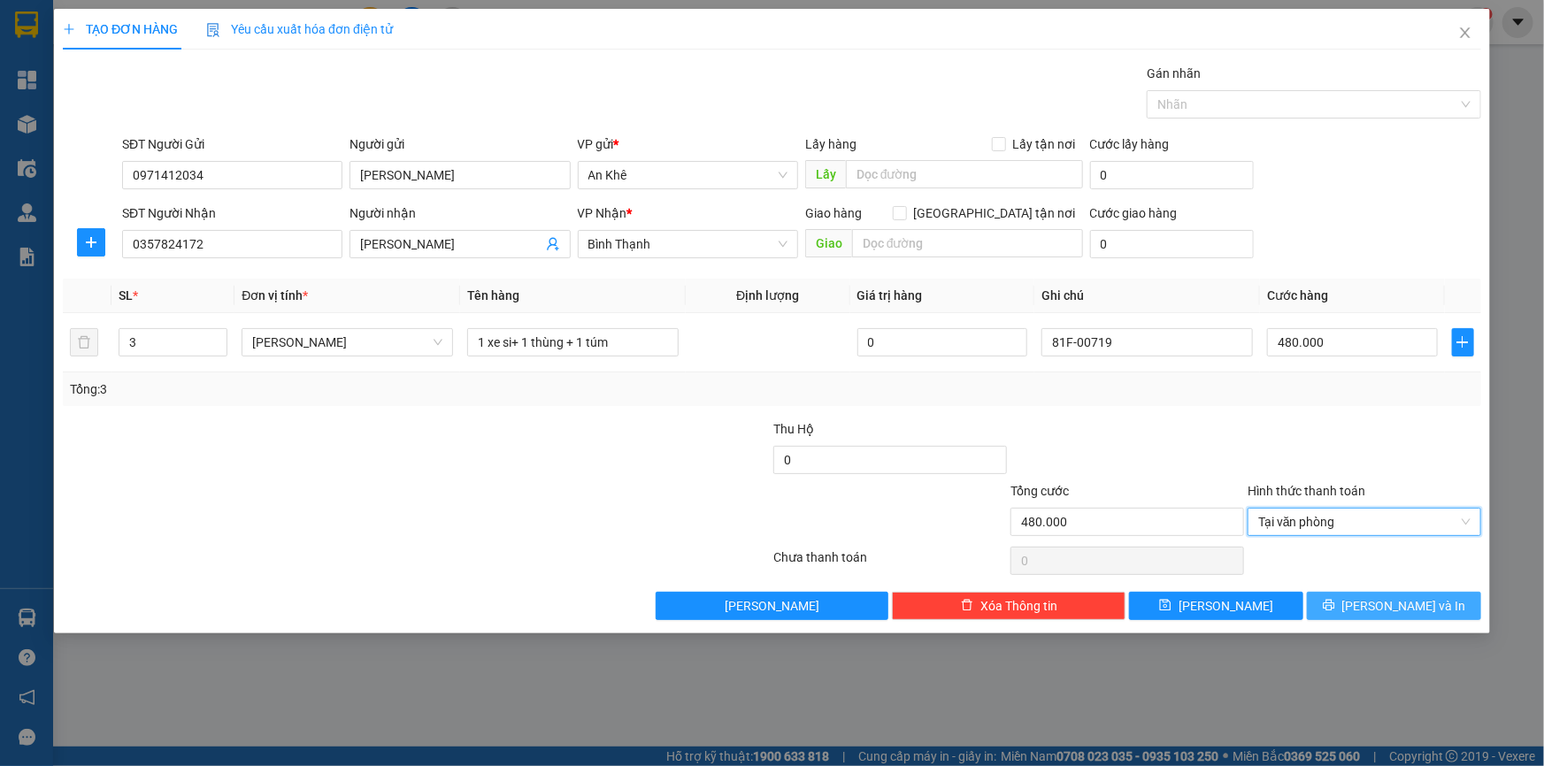
click at [1386, 606] on span "[PERSON_NAME] và In" at bounding box center [1404, 605] width 124 height 19
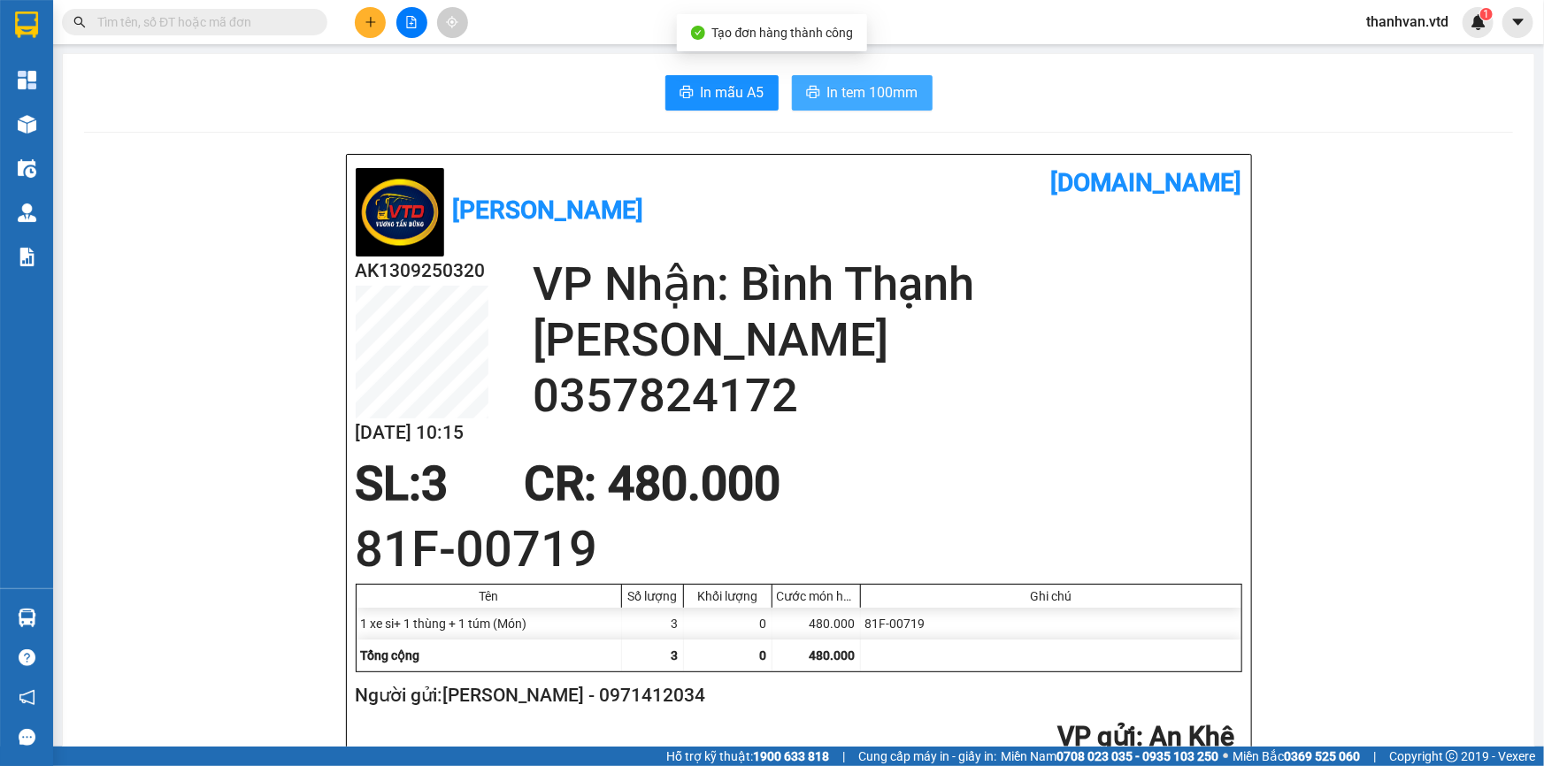
click at [851, 92] on span "In tem 100mm" at bounding box center [872, 92] width 91 height 22
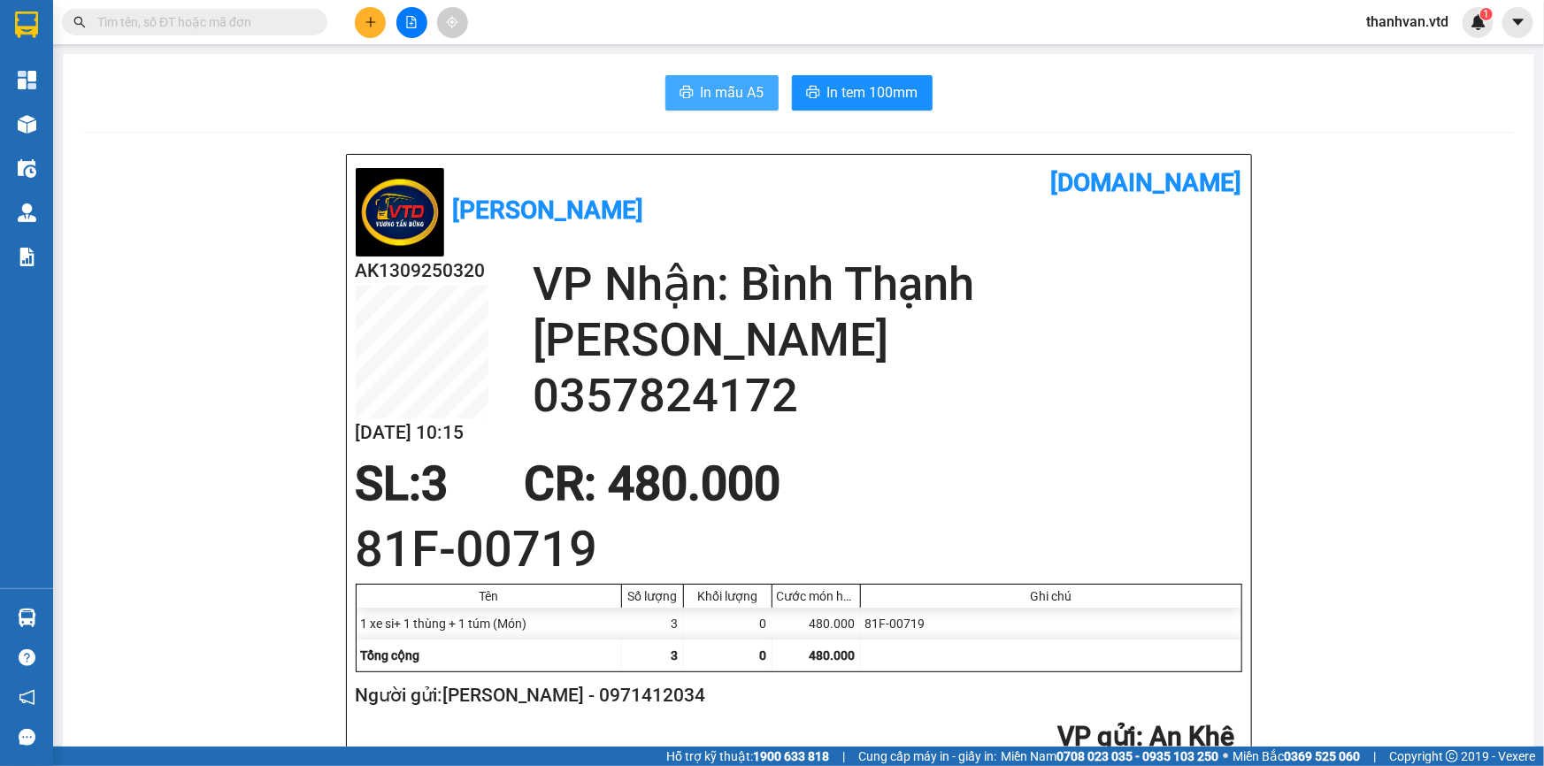
drag, startPoint x: 709, startPoint y: 96, endPoint x: 719, endPoint y: 96, distance: 10.7
click at [711, 96] on span "In mẫu A5" at bounding box center [733, 92] width 64 height 22
click at [848, 450] on div "AK1309250320 [DATE] 10:19 VP Nhận: [GEOGRAPHIC_DATA] 0357824172" at bounding box center [799, 357] width 887 height 201
click at [1012, 380] on h2 "0357824172" at bounding box center [888, 396] width 710 height 56
click at [951, 427] on div "AK1309250320 [DATE] 10:19 VP Nhận: [GEOGRAPHIC_DATA] 0357824172" at bounding box center [799, 357] width 887 height 201
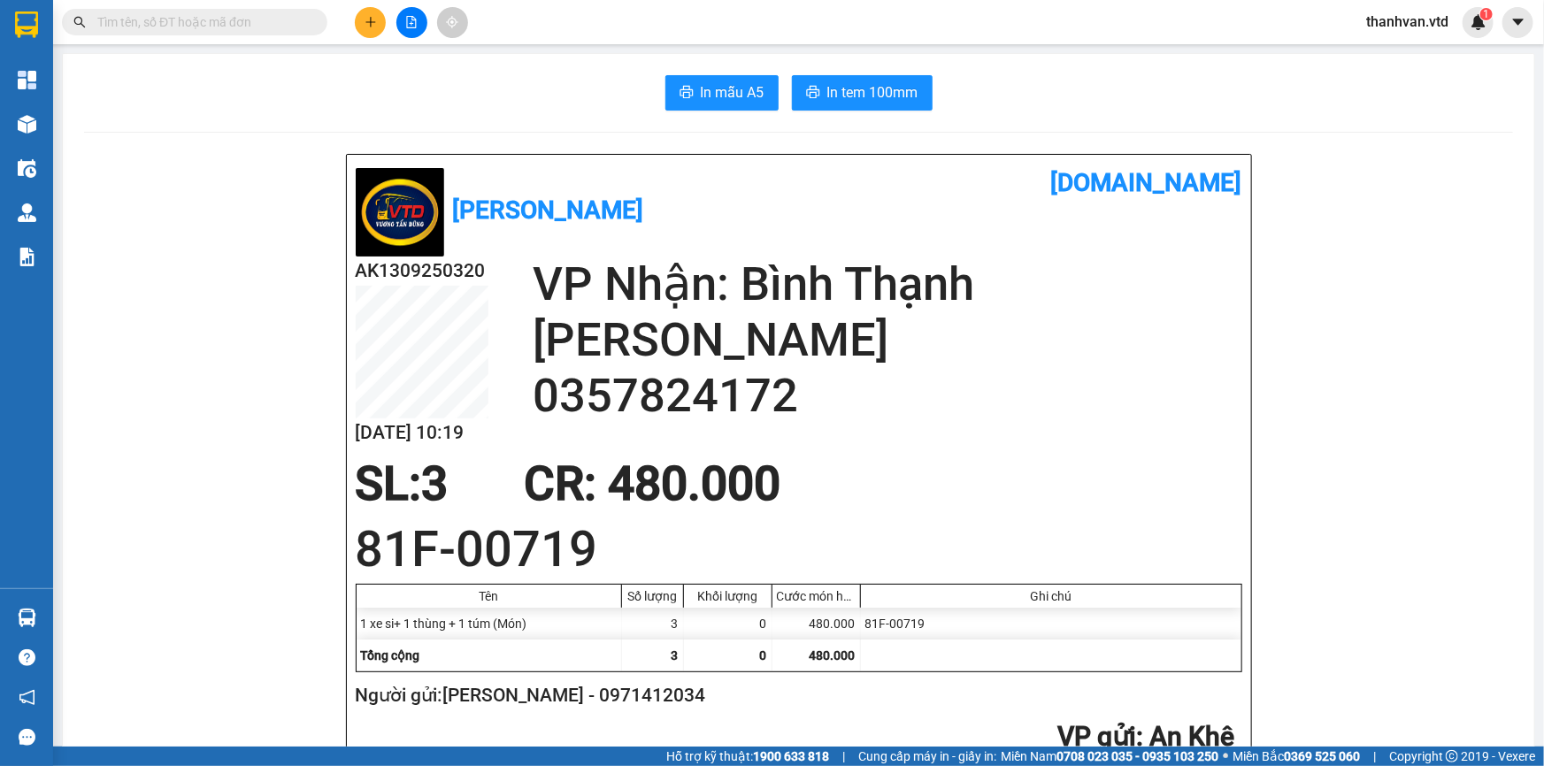
click at [842, 235] on div "[PERSON_NAME] [DOMAIN_NAME]" at bounding box center [799, 210] width 887 height 93
click at [809, 372] on h2 "0357824172" at bounding box center [888, 396] width 710 height 56
click at [366, 21] on icon "plus" at bounding box center [370, 21] width 10 height 1
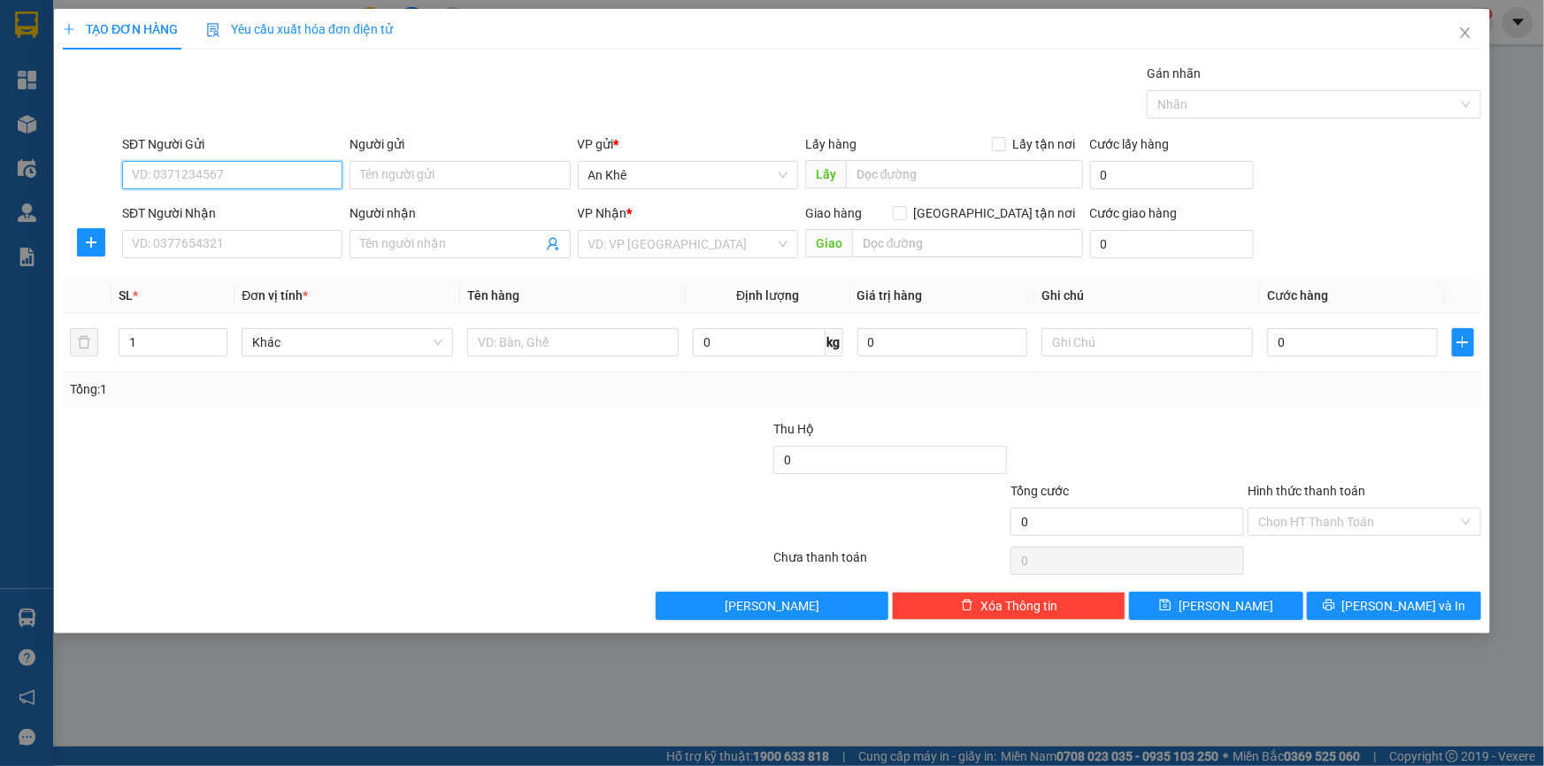
click at [274, 164] on input "SĐT Người Gửi" at bounding box center [232, 175] width 220 height 28
click at [590, 450] on div at bounding box center [653, 450] width 237 height 62
click at [1467, 32] on icon "close" at bounding box center [1465, 32] width 10 height 11
